Goal: Task Accomplishment & Management: Manage account settings

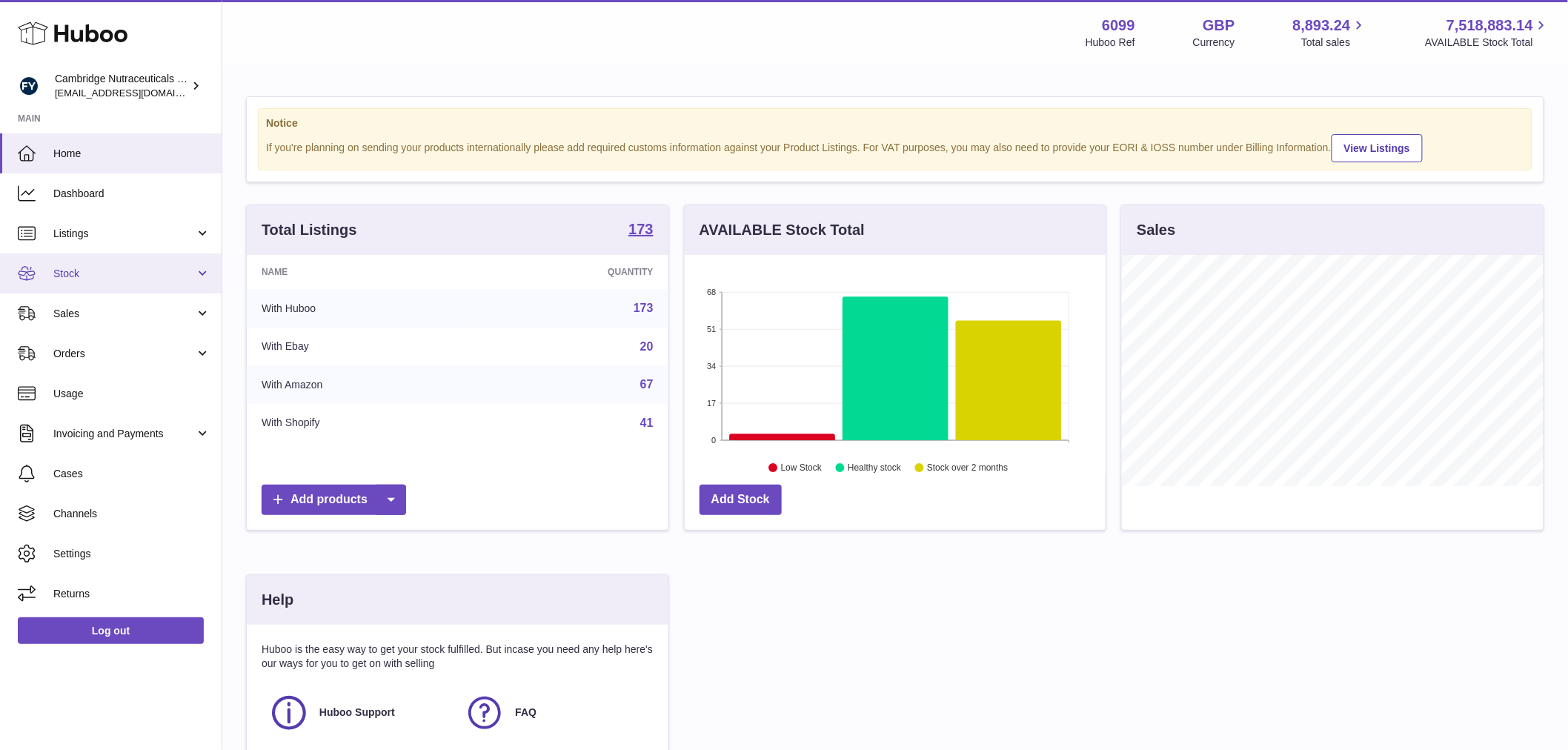
click at [128, 280] on link "Stock" at bounding box center [111, 273] width 222 height 40
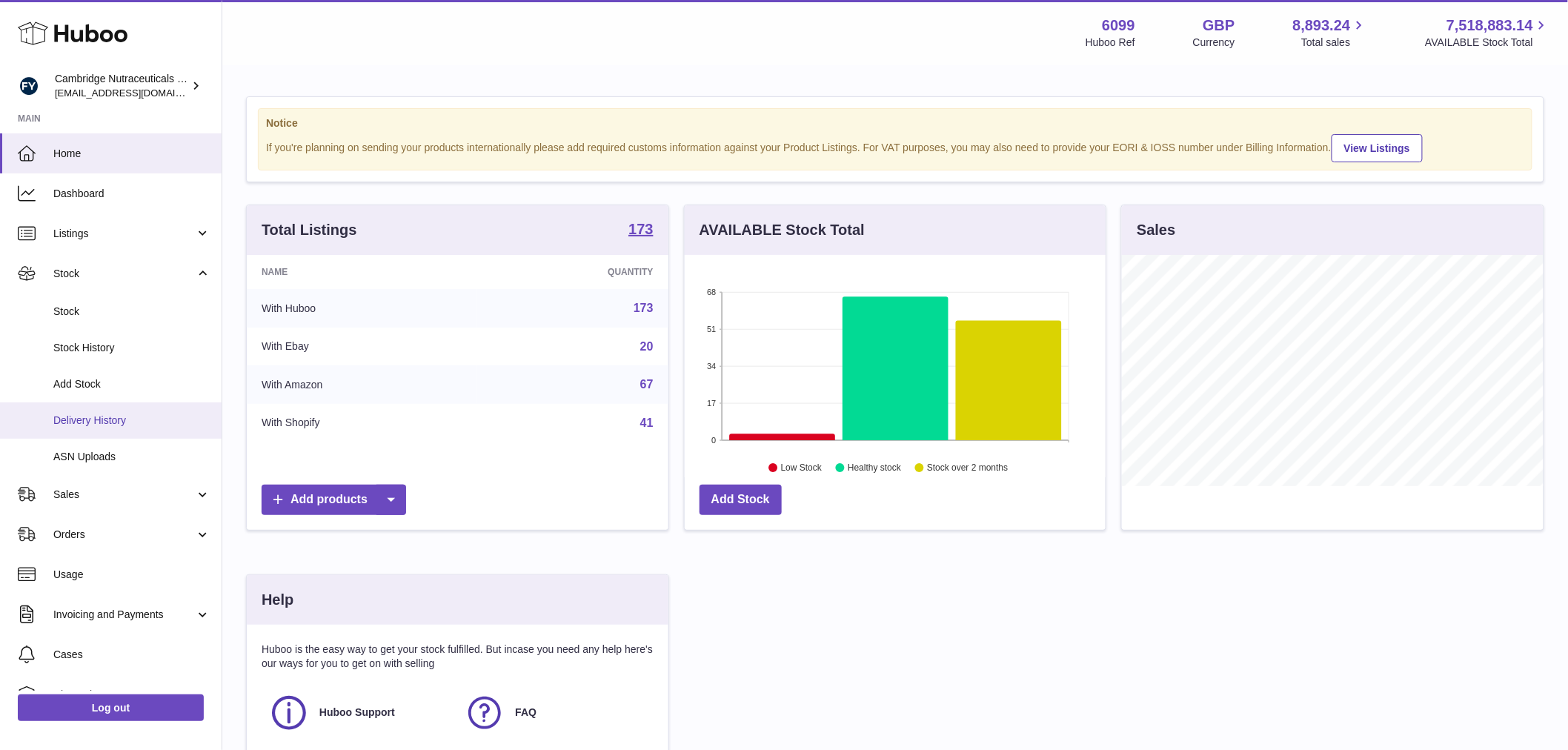
click at [117, 414] on span "Delivery History" at bounding box center [132, 421] width 157 height 14
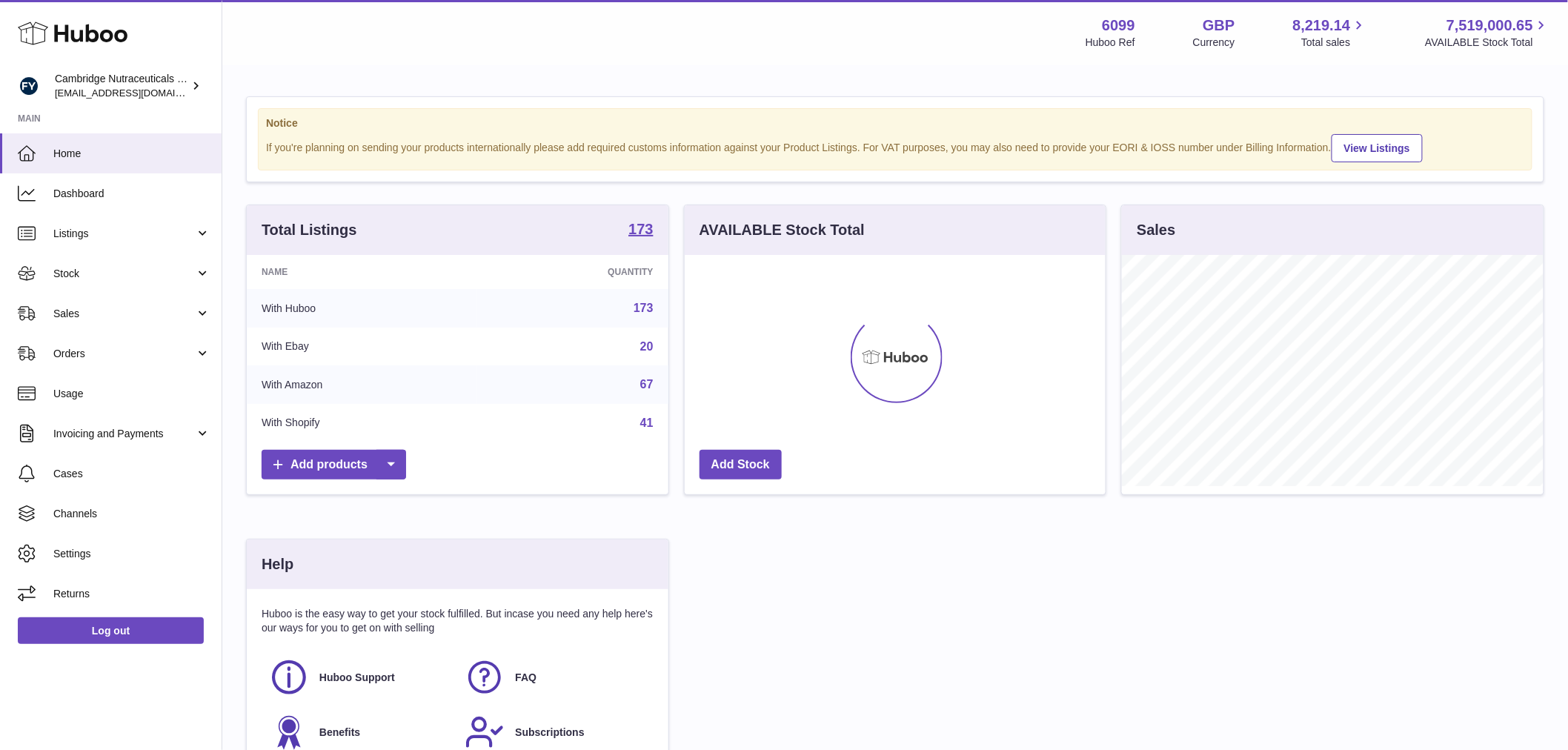
scroll to position [231, 421]
click at [86, 269] on span "Stock" at bounding box center [124, 274] width 142 height 14
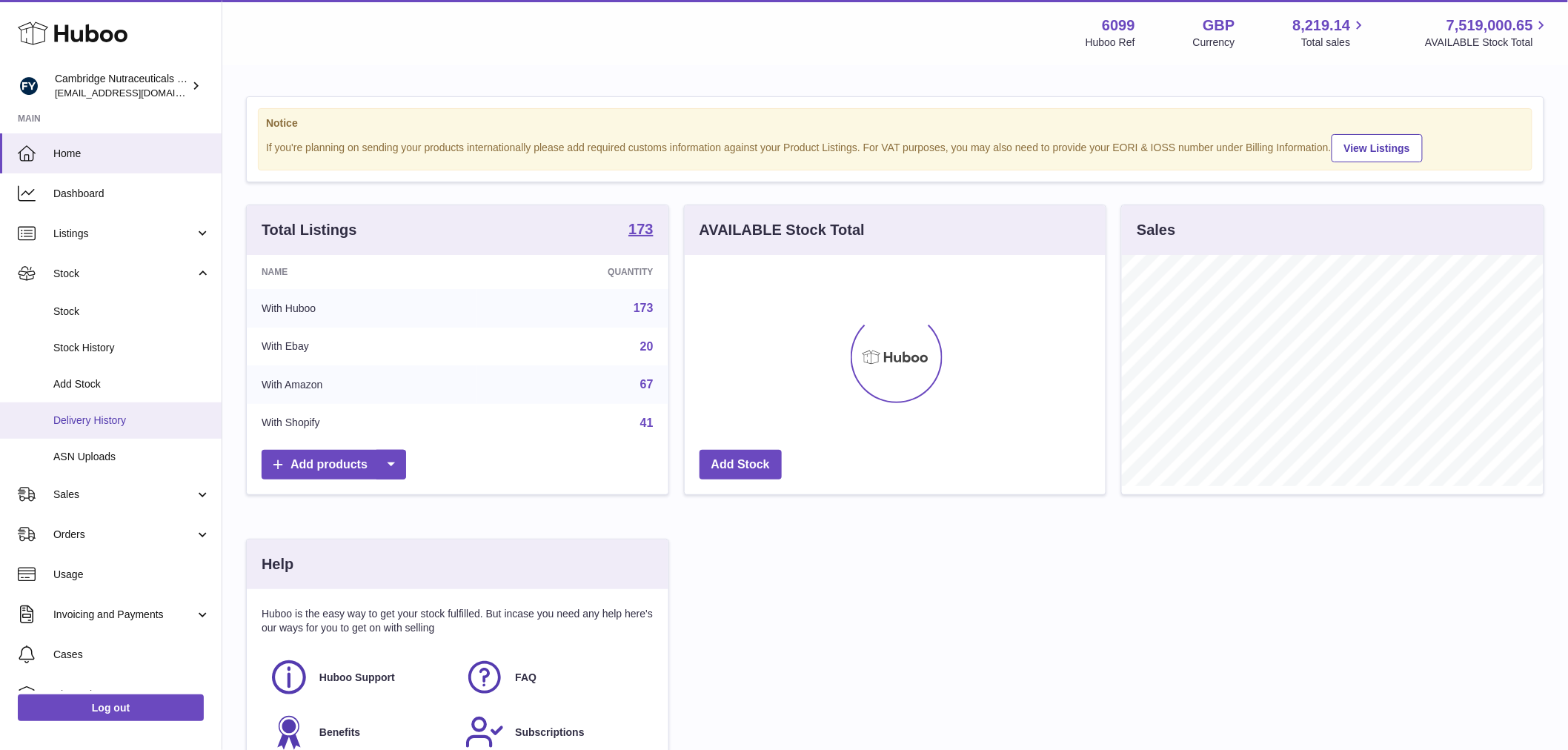
click at [74, 411] on link "Delivery History" at bounding box center [111, 421] width 222 height 36
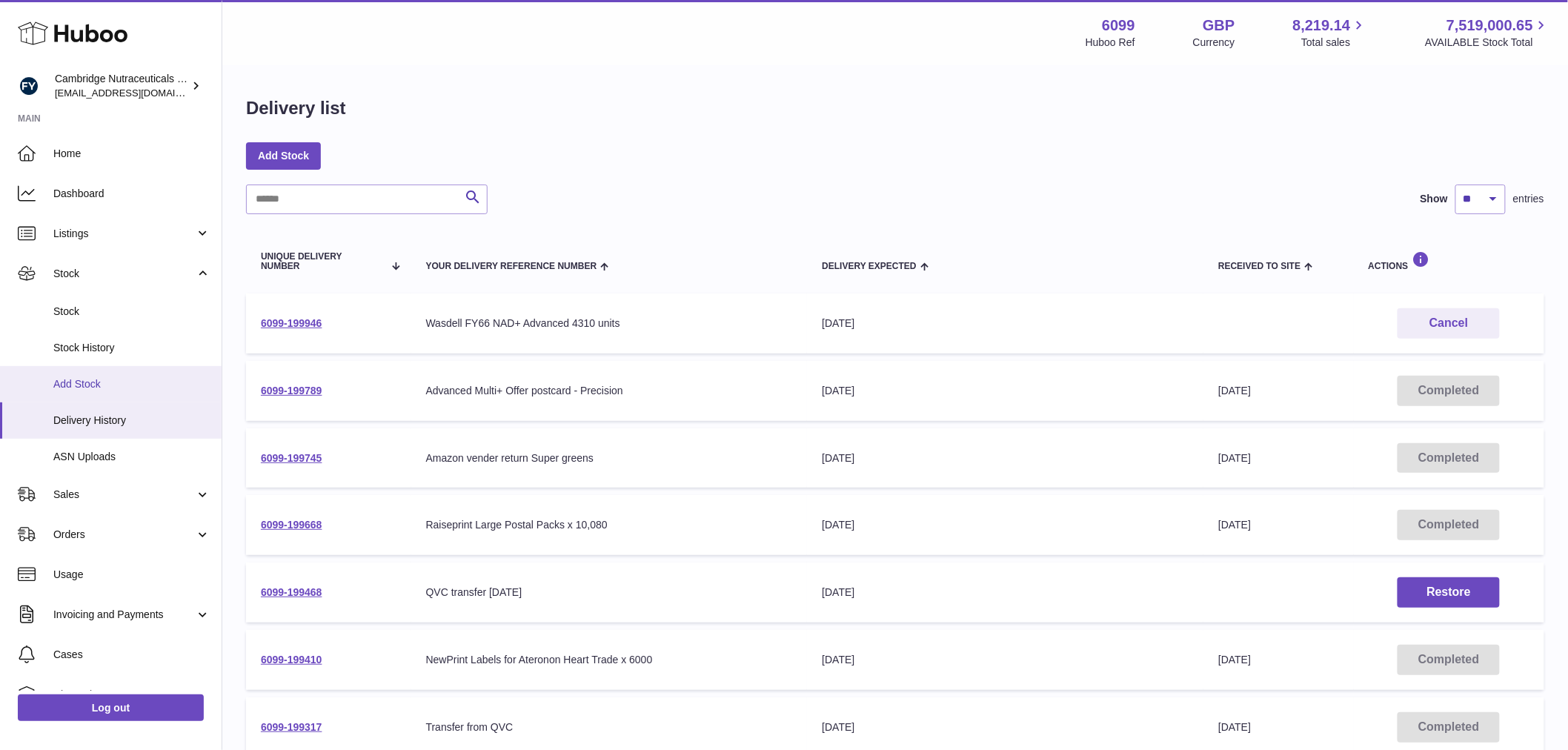
click at [120, 378] on span "Add Stock" at bounding box center [132, 384] width 157 height 14
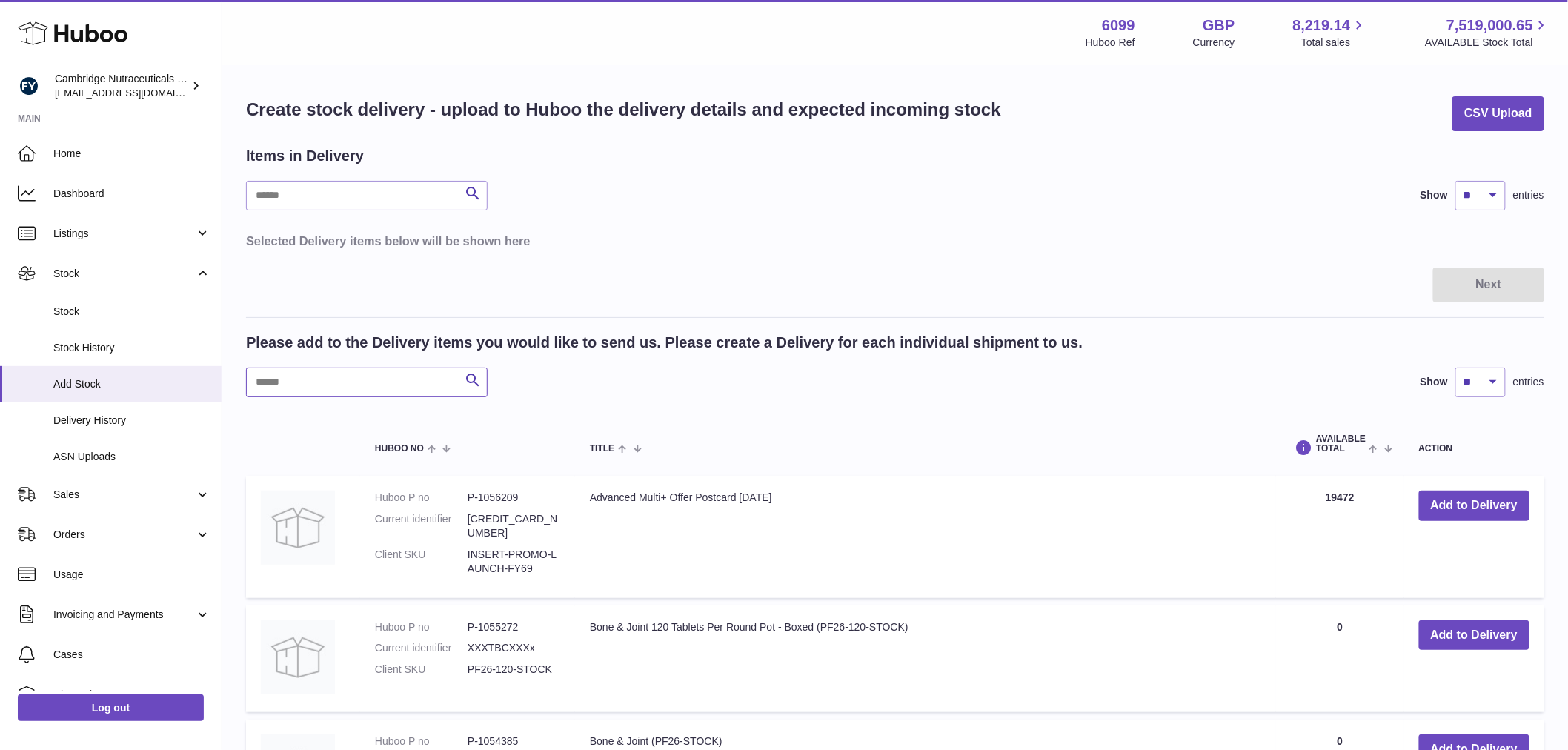
click at [309, 382] on input "text" at bounding box center [367, 382] width 242 height 29
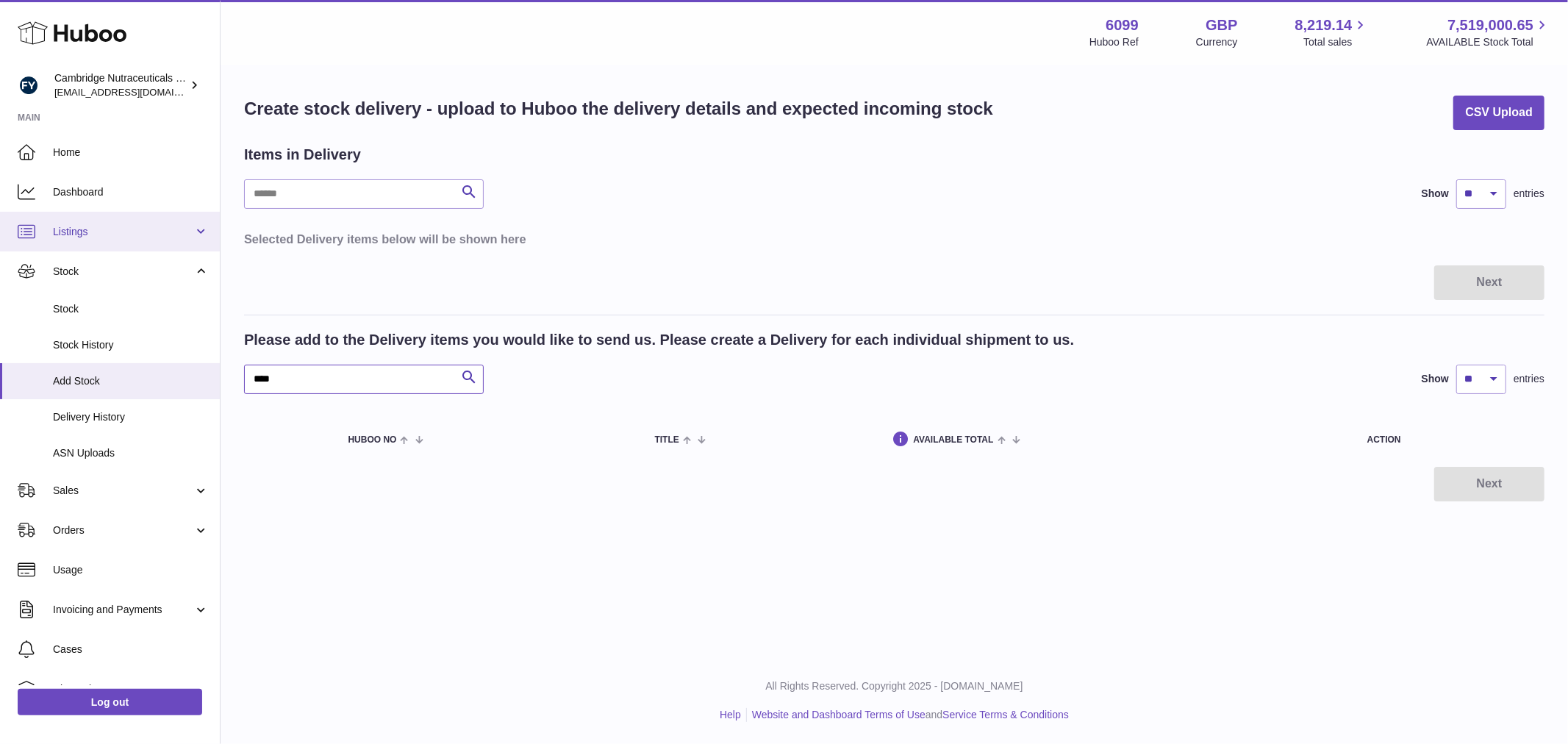
type input "****"
drag, startPoint x: 119, startPoint y: 221, endPoint x: 134, endPoint y: 215, distance: 16.2
click at [120, 221] on link "Listings" at bounding box center [110, 231] width 220 height 40
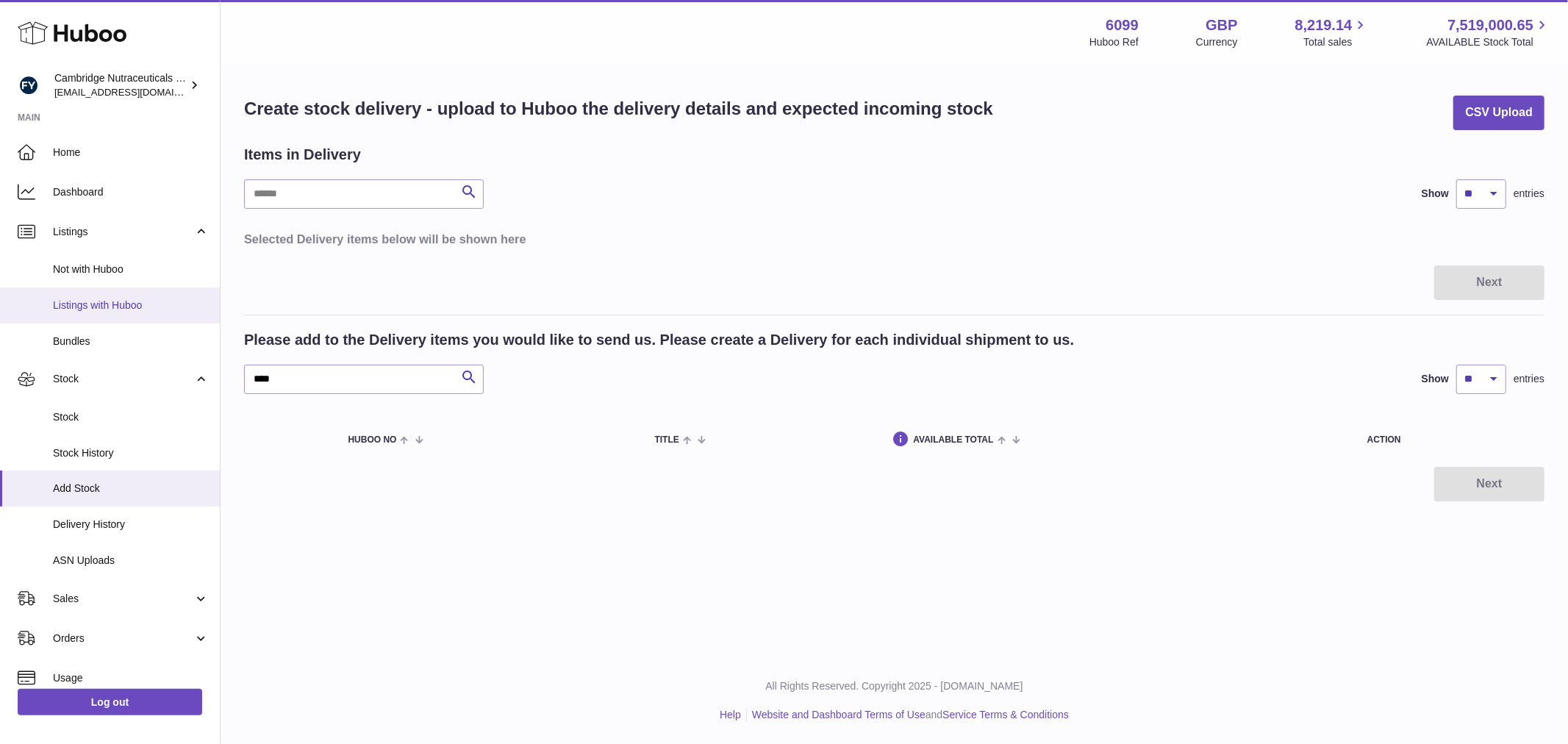
click at [105, 314] on link "Listings with Huboo" at bounding box center [110, 306] width 220 height 36
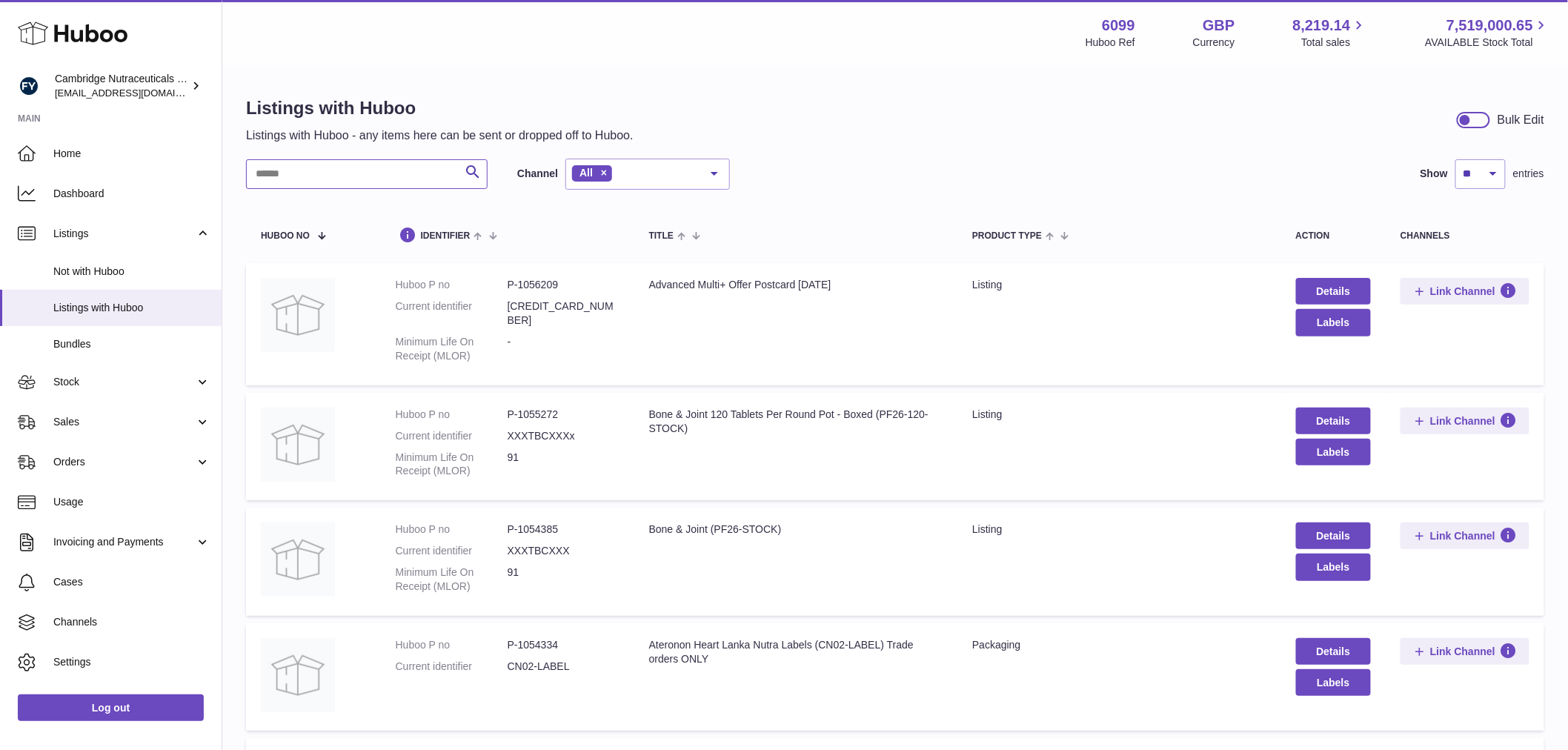
click at [341, 184] on input "text" at bounding box center [367, 173] width 242 height 29
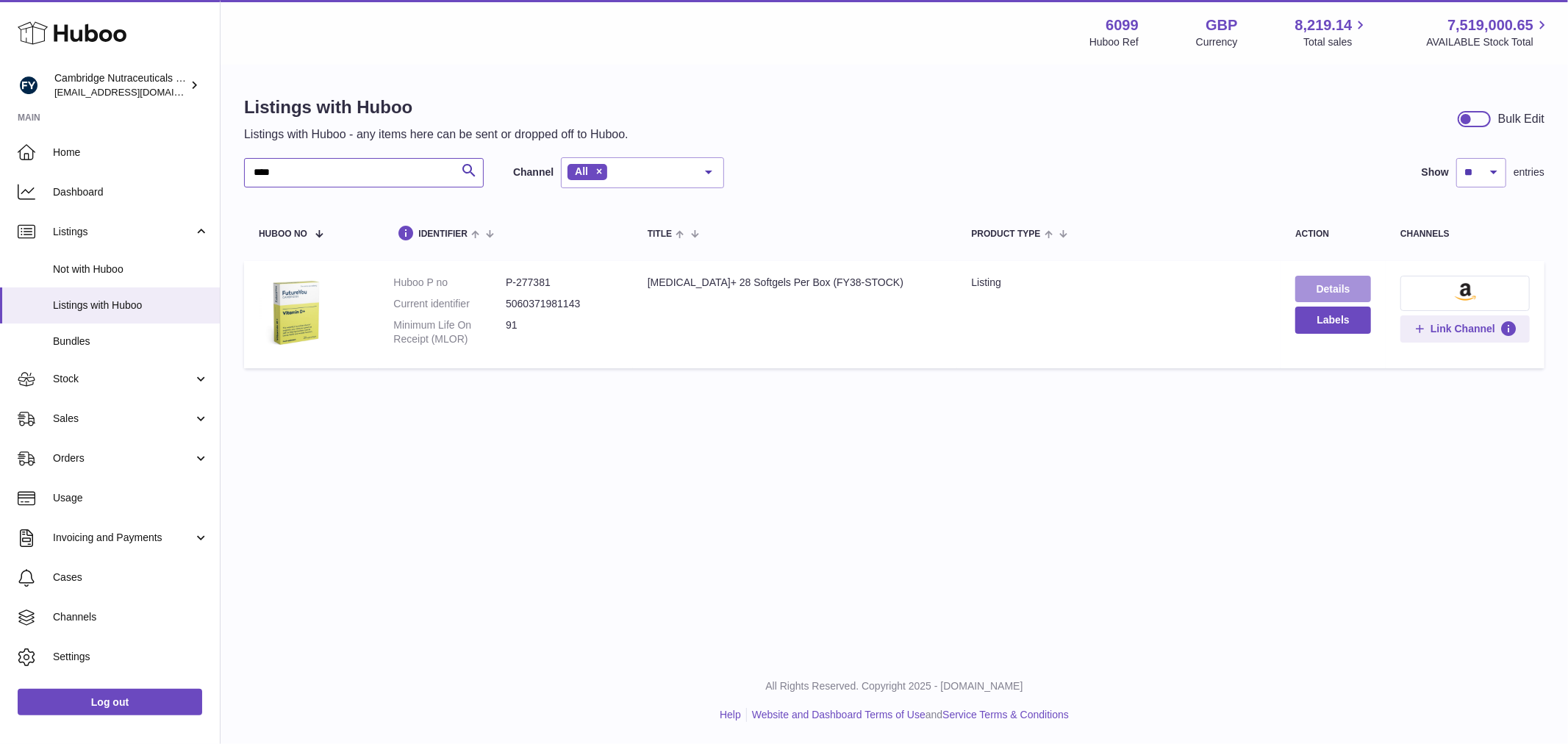
type input "****"
click at [1327, 287] on link "Details" at bounding box center [1333, 289] width 75 height 26
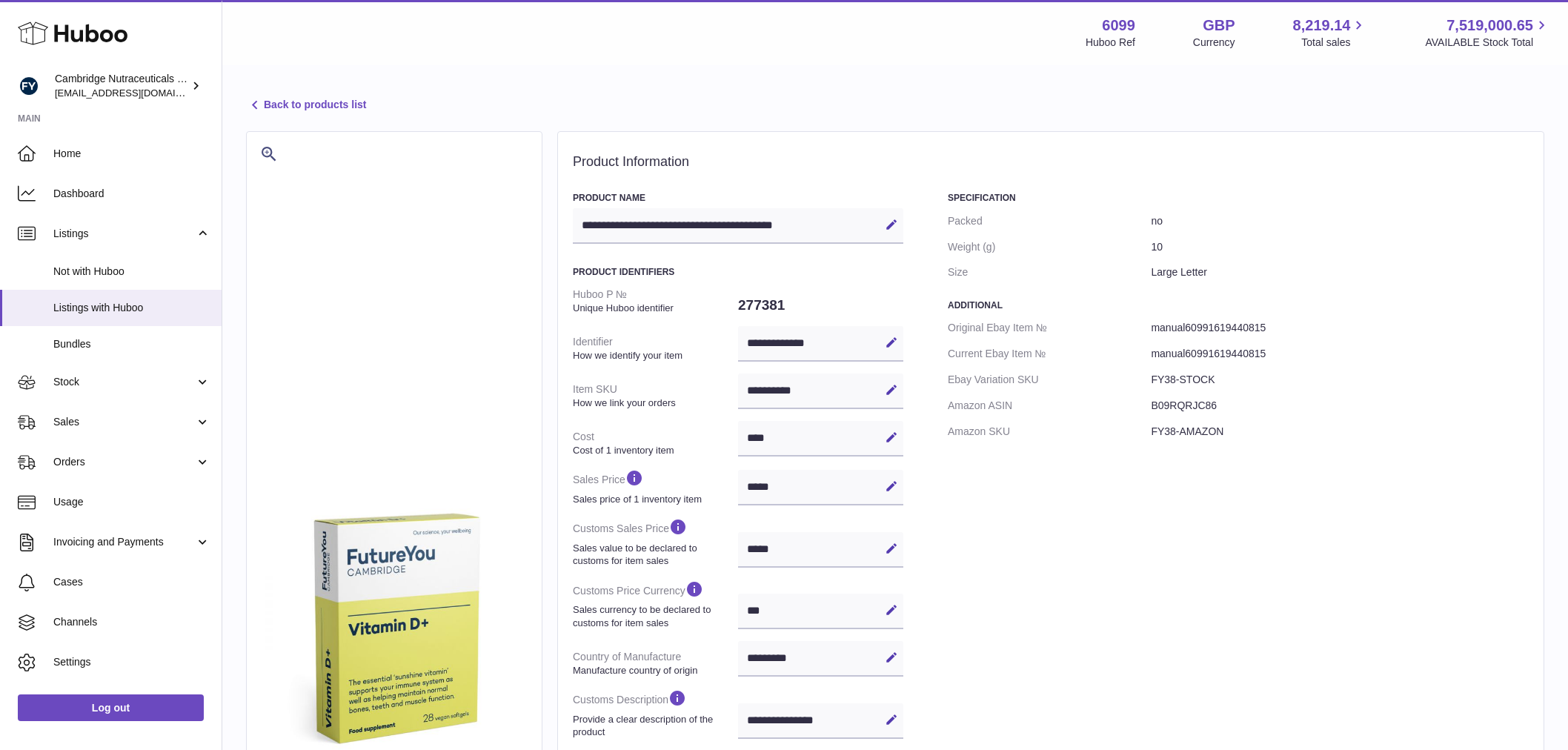
select select "***"
select select "****"
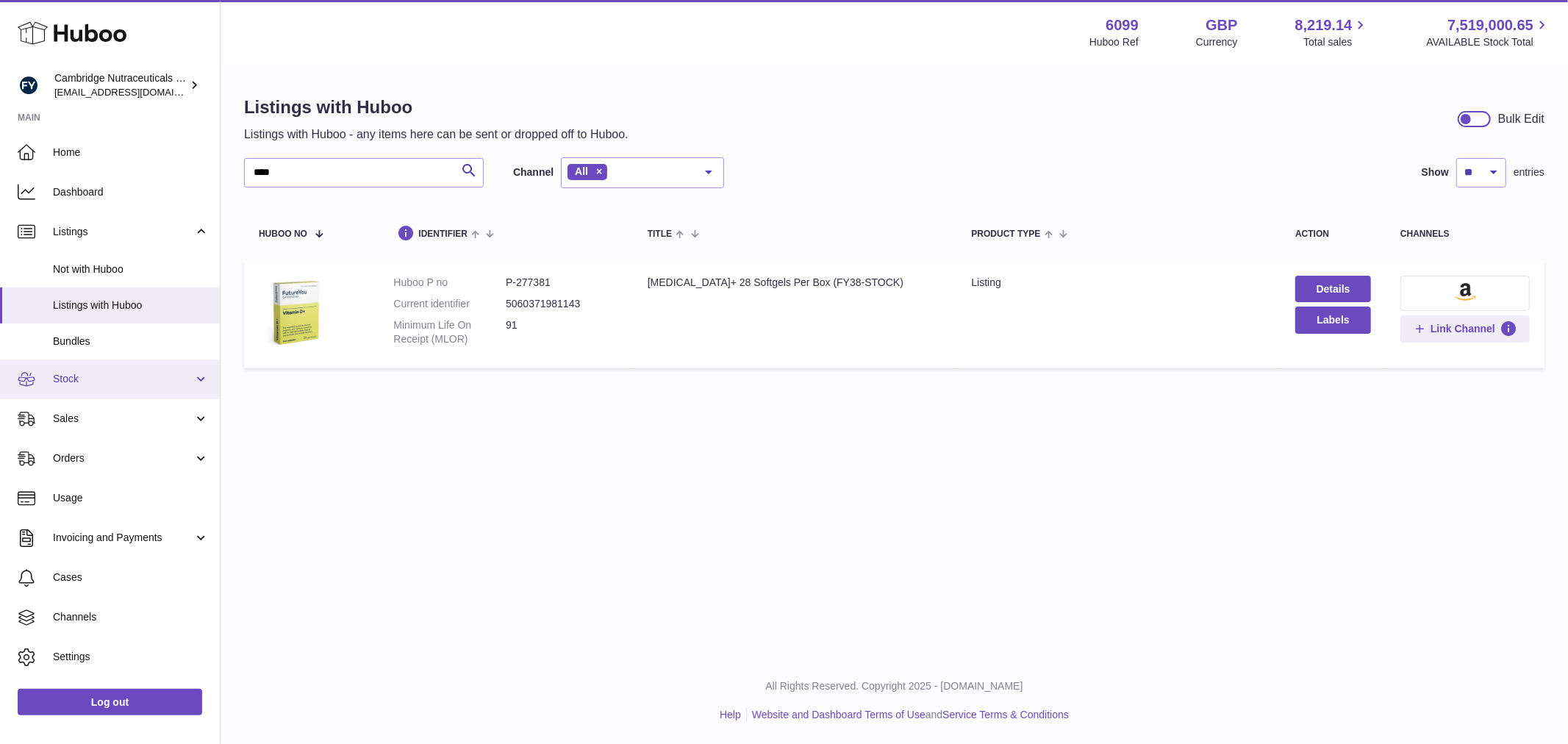
click at [122, 379] on span "Stock" at bounding box center [123, 379] width 141 height 14
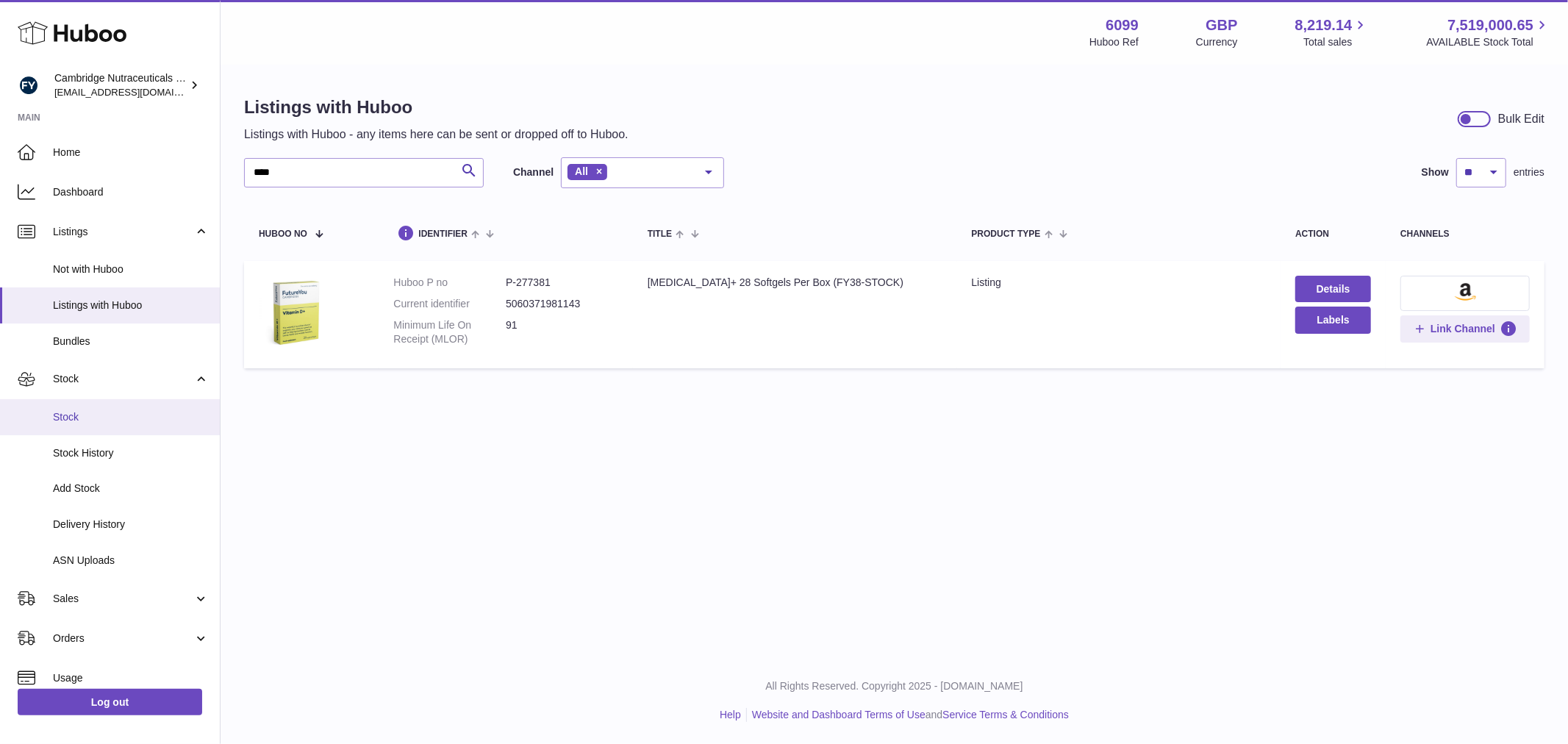
drag, startPoint x: 93, startPoint y: 423, endPoint x: 445, endPoint y: 387, distance: 353.8
click at [93, 422] on span "Stock" at bounding box center [131, 417] width 156 height 14
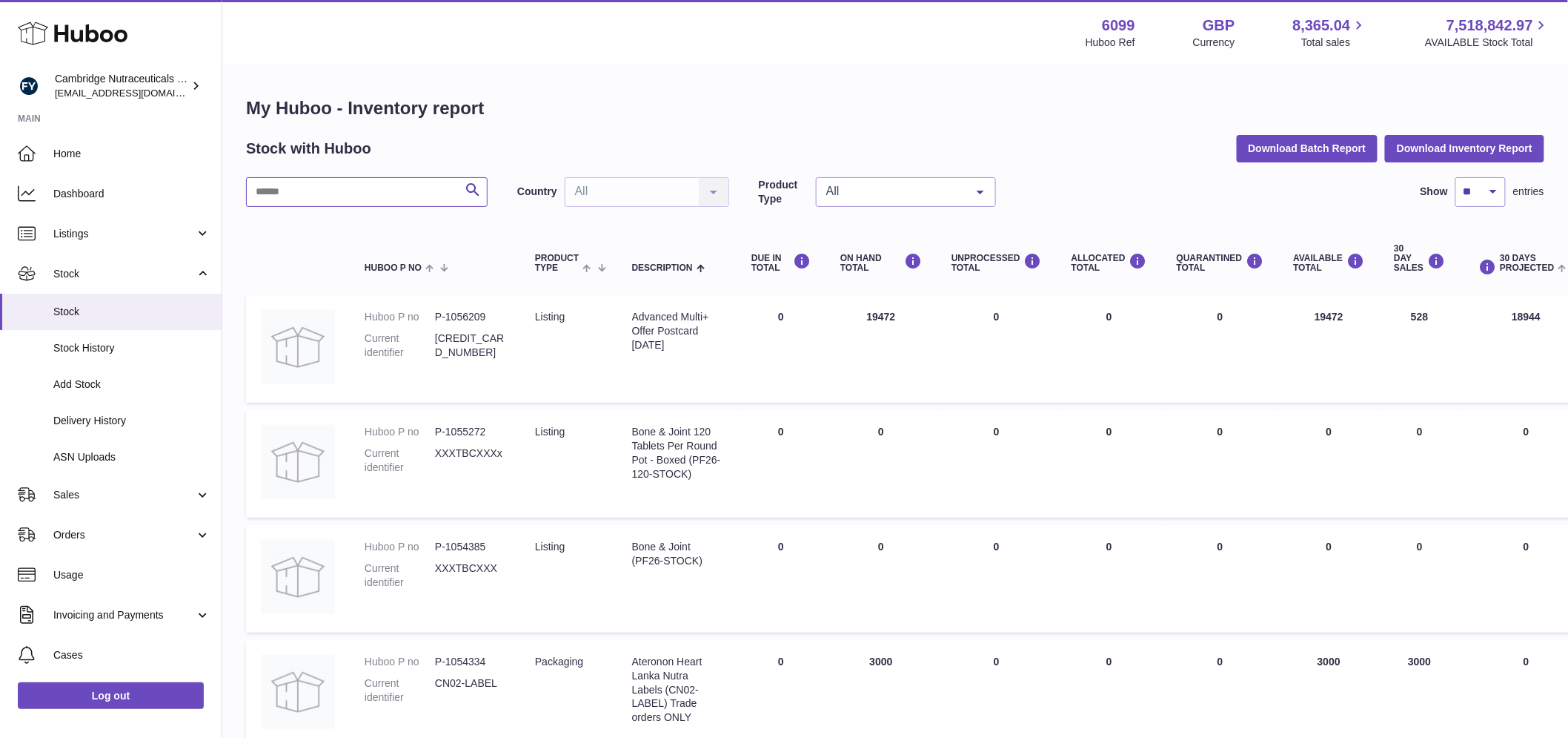
click at [316, 199] on input "text" at bounding box center [367, 191] width 242 height 29
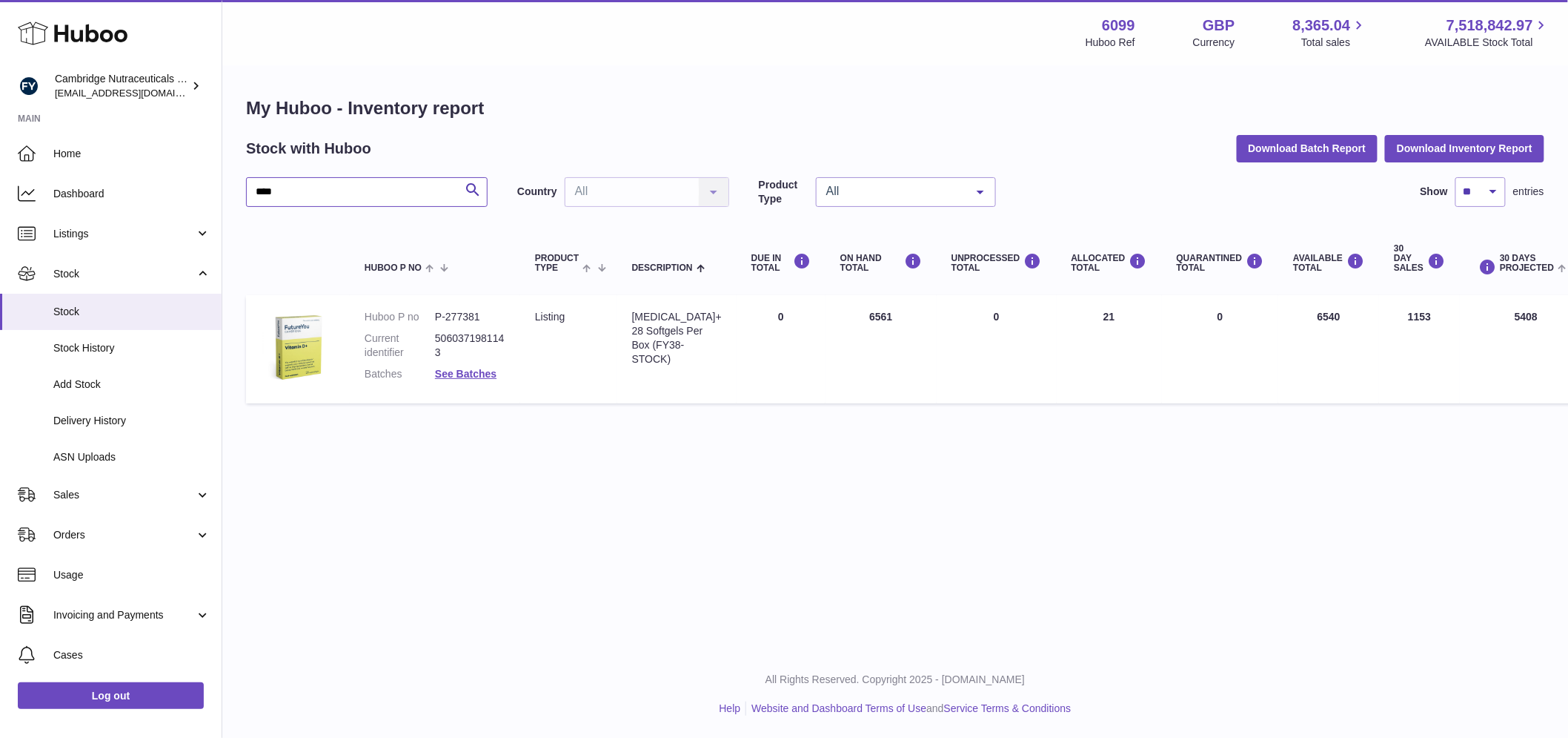
type input "****"
click at [445, 375] on link "See Batches" at bounding box center [466, 374] width 62 height 12
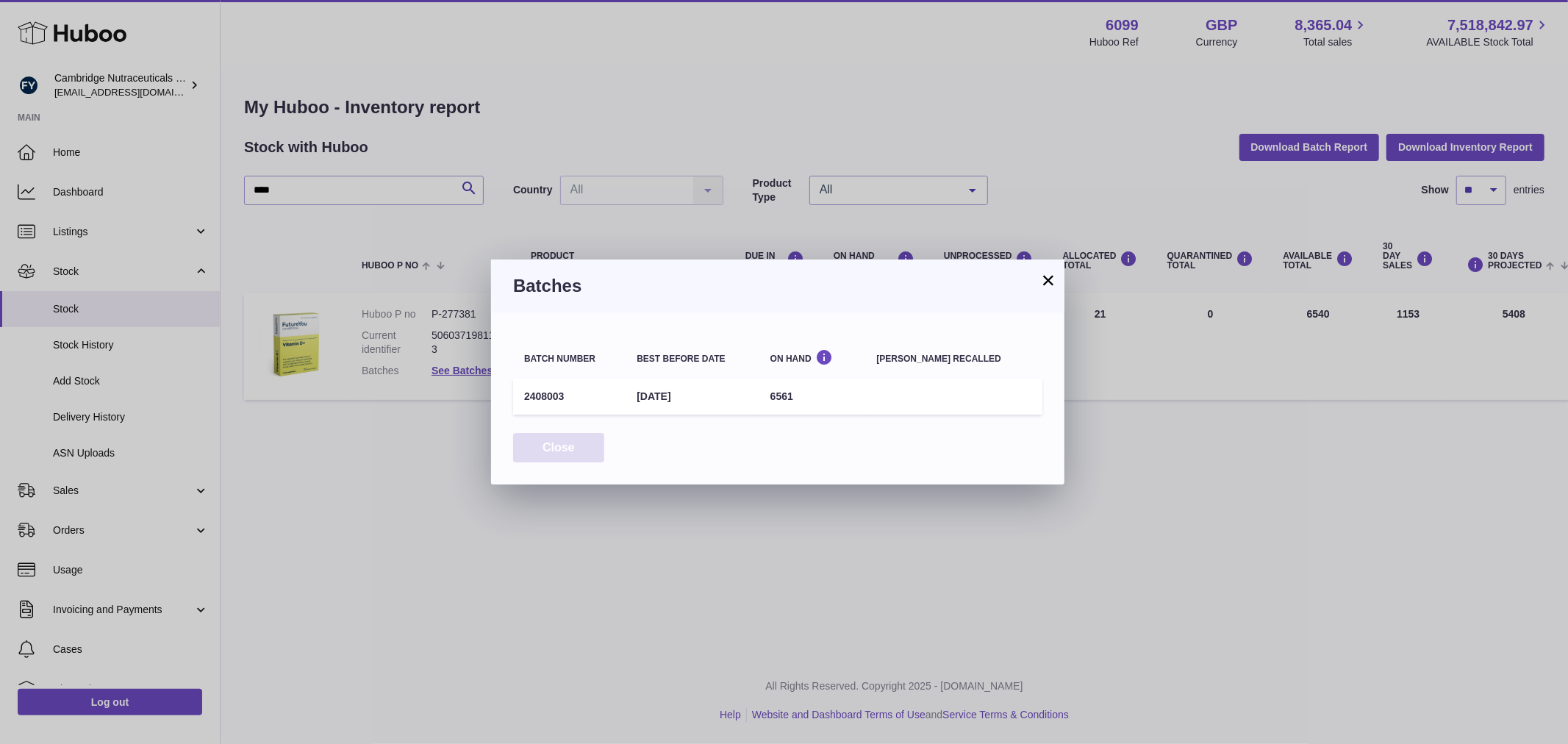
click at [552, 452] on button "Close" at bounding box center [559, 448] width 91 height 30
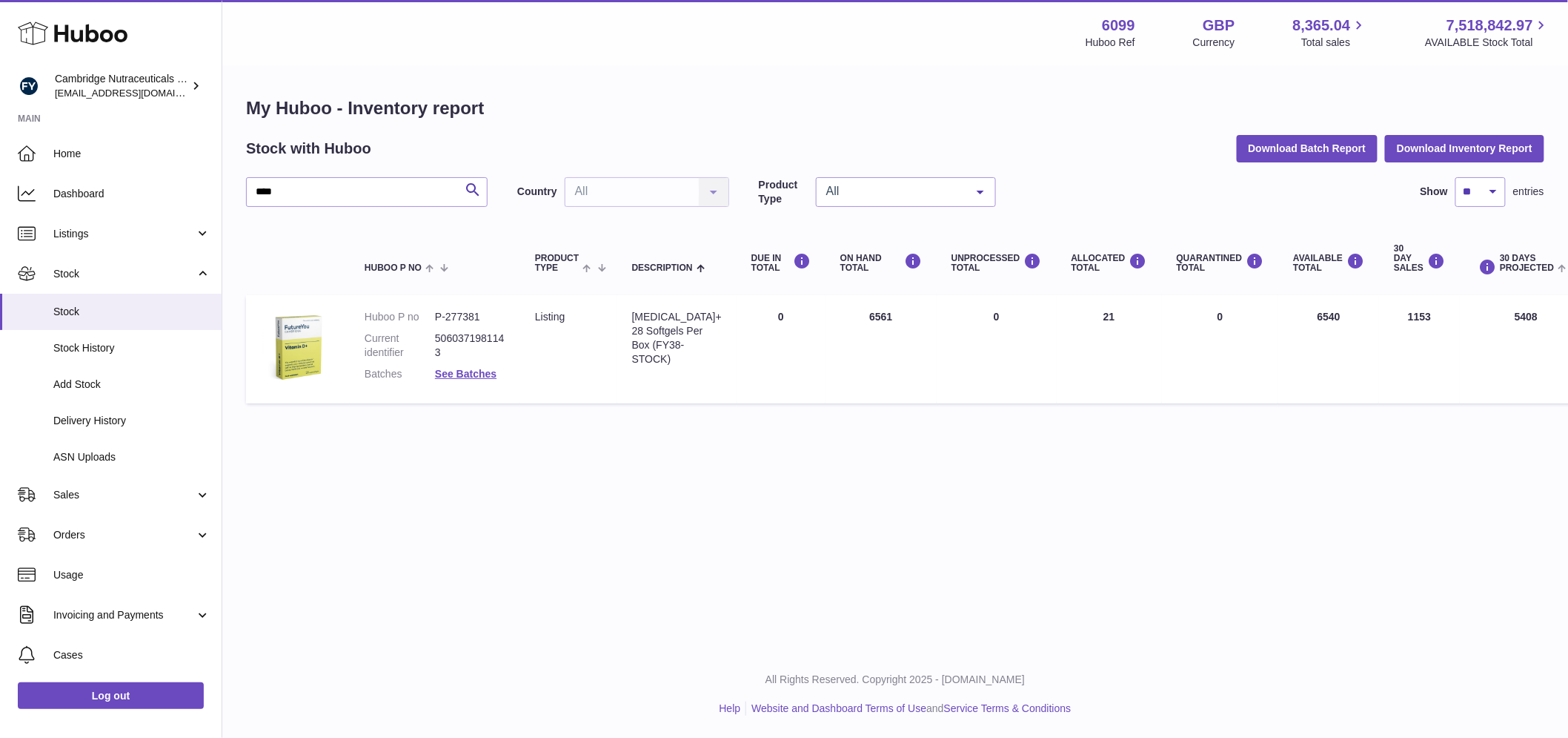
click at [484, 380] on dd "See Batches" at bounding box center [469, 374] width 70 height 14
click at [482, 375] on link "See Batches" at bounding box center [466, 374] width 62 height 12
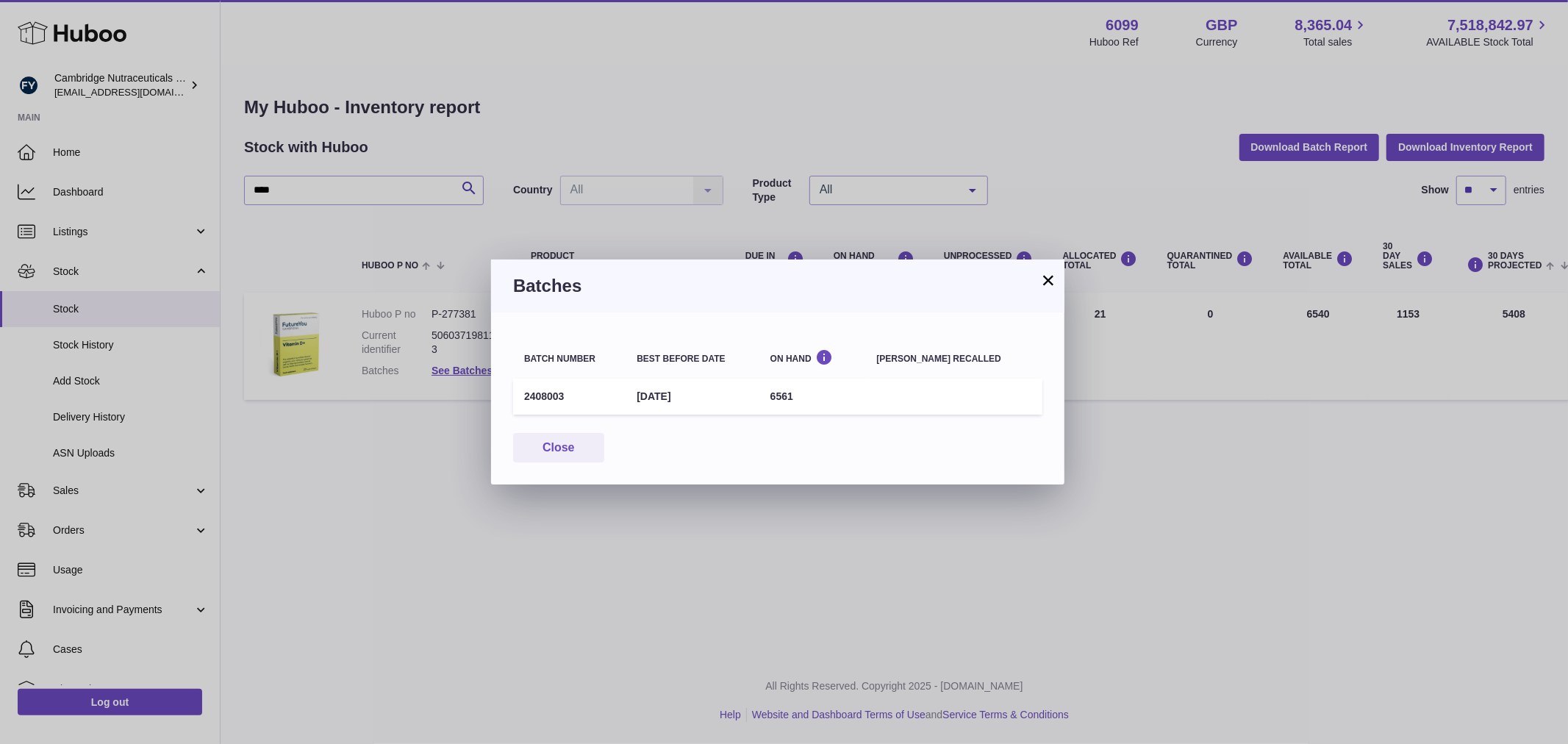
click at [540, 390] on td "2408003" at bounding box center [570, 397] width 112 height 36
copy td "2408003"
